Goal: Navigation & Orientation: Go to known website

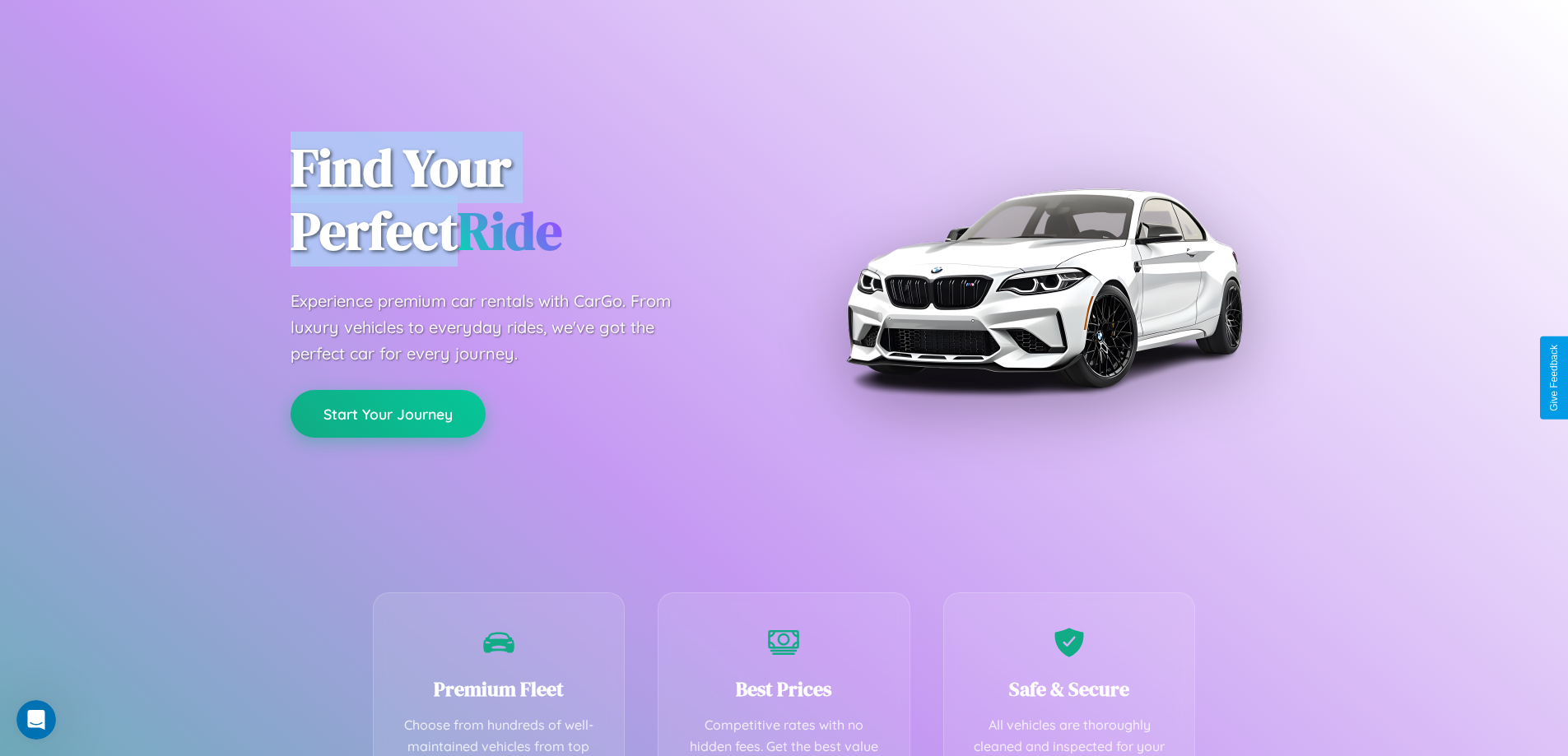
click at [387, 414] on button "Start Your Journey" at bounding box center [388, 414] width 196 height 48
click at [387, 413] on button "Start Your Journey" at bounding box center [388, 414] width 196 height 48
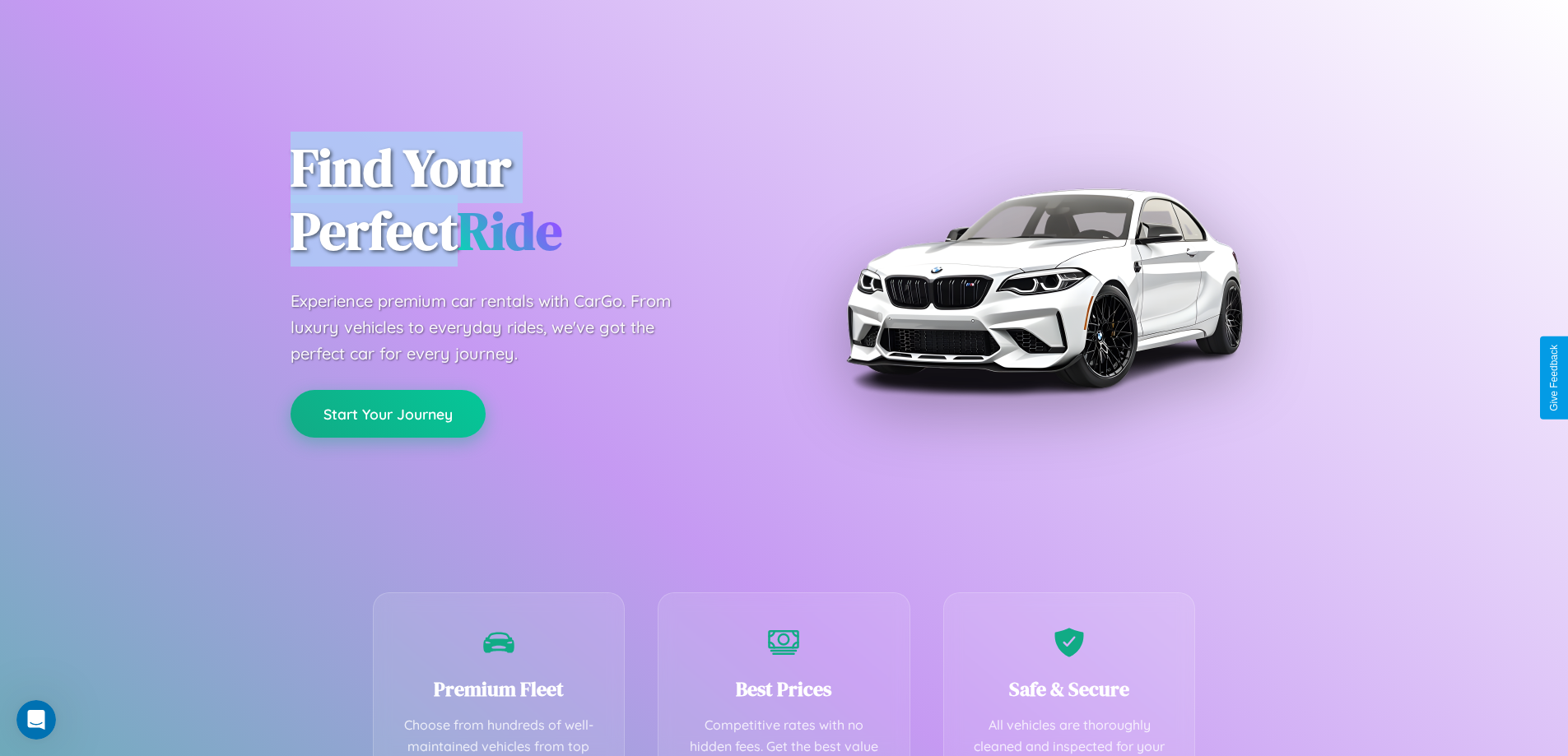
click at [387, 413] on button "Start Your Journey" at bounding box center [388, 414] width 196 height 48
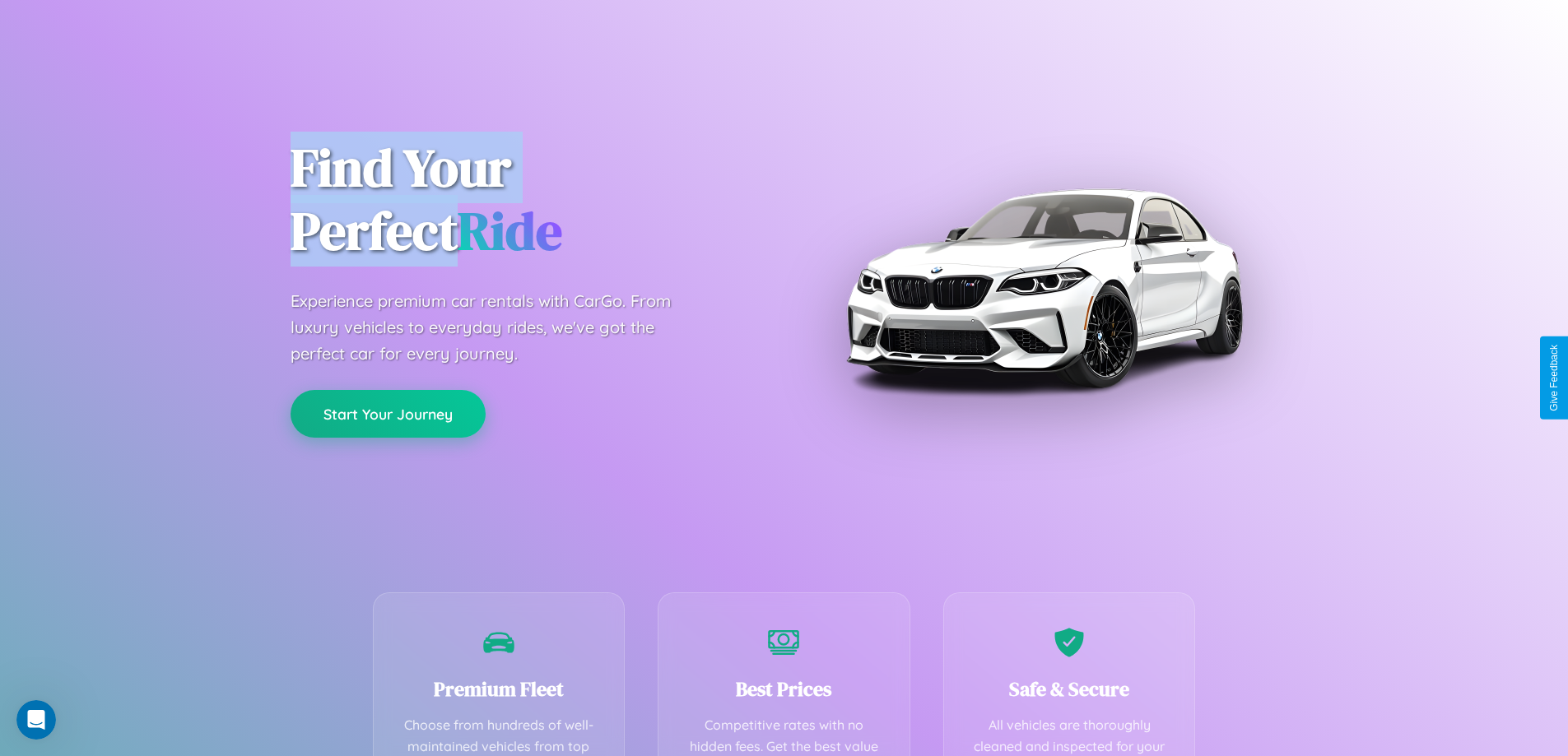
click at [387, 413] on button "Start Your Journey" at bounding box center [388, 414] width 196 height 48
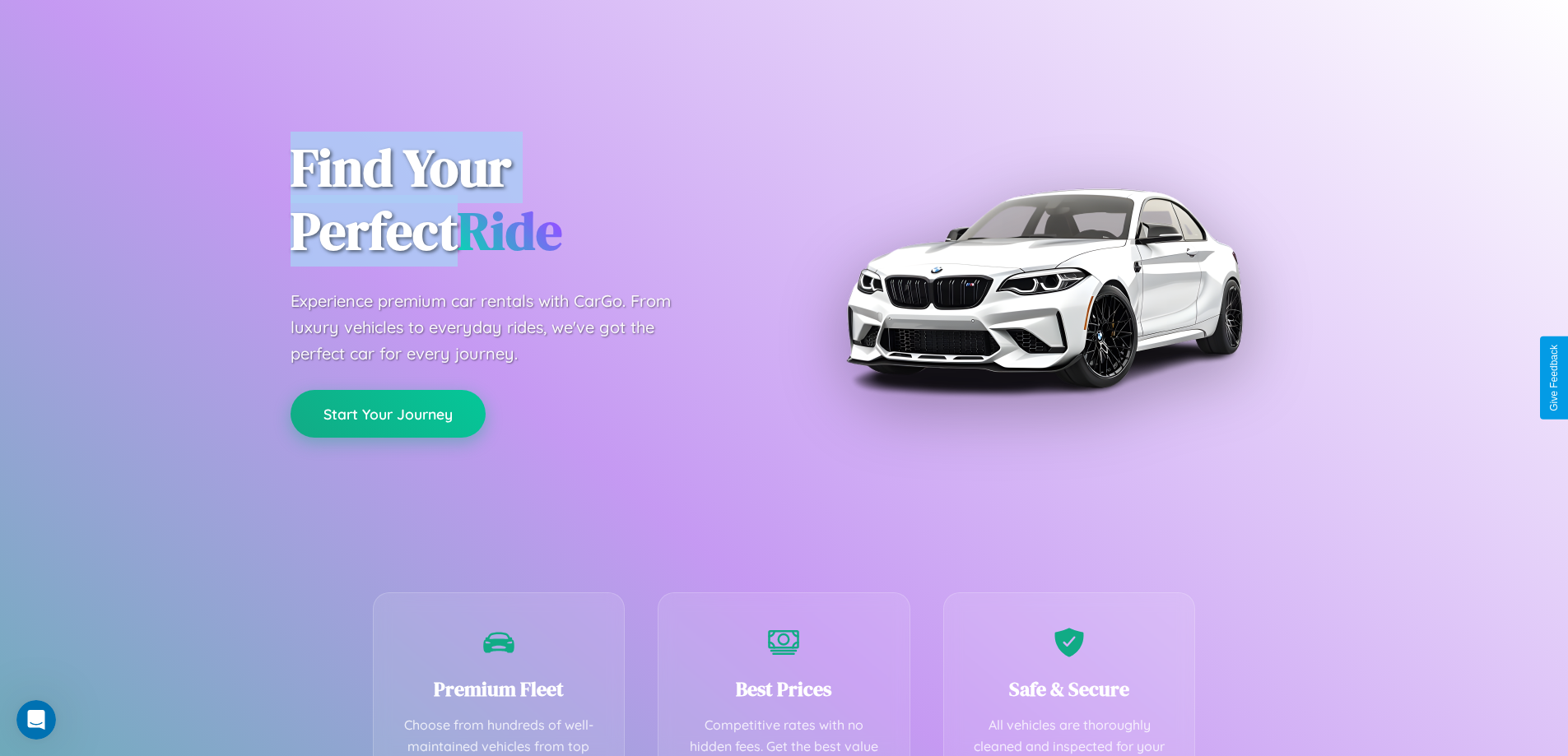
click at [387, 413] on button "Start Your Journey" at bounding box center [388, 414] width 196 height 48
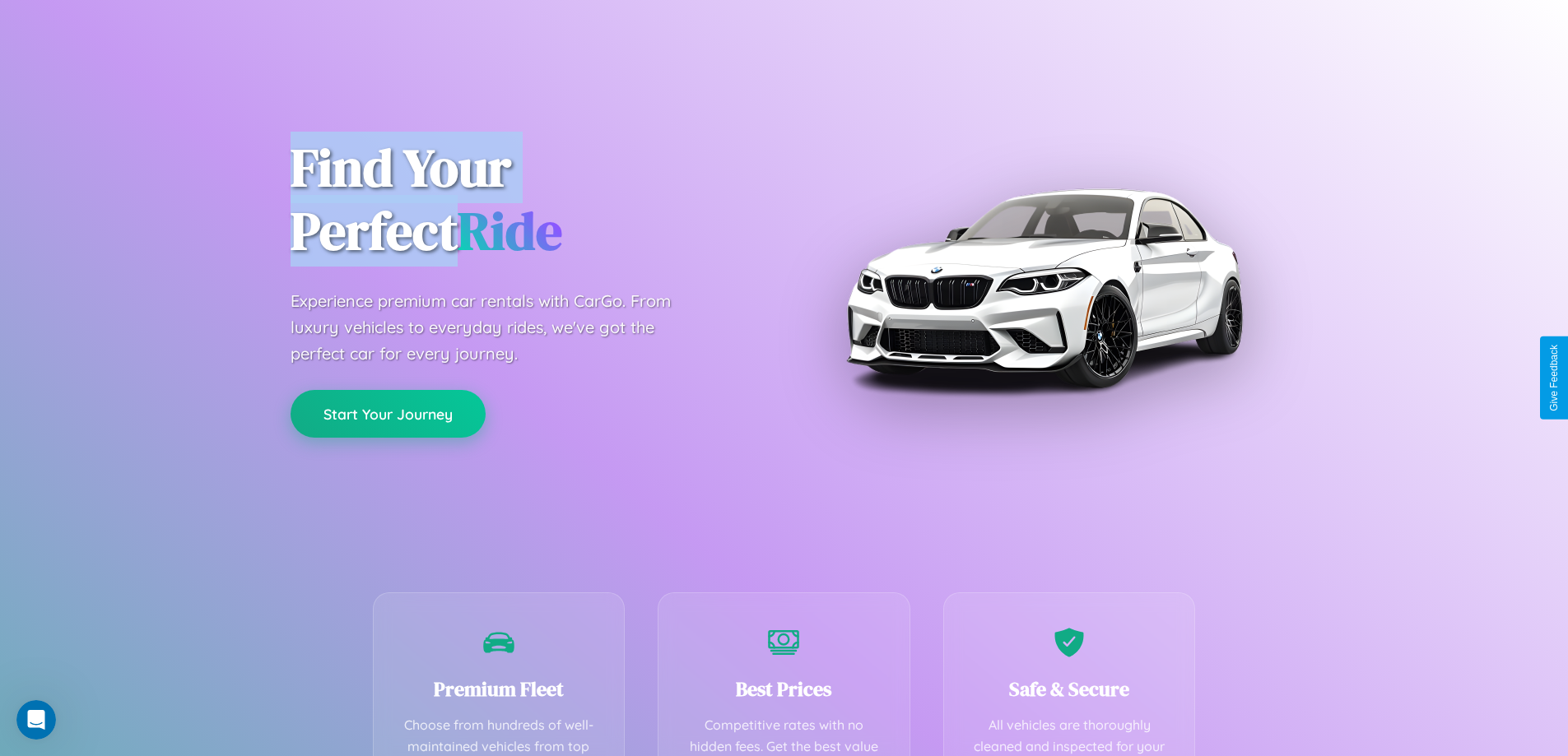
click at [387, 413] on button "Start Your Journey" at bounding box center [388, 414] width 196 height 48
